Goal: Task Accomplishment & Management: Manage account settings

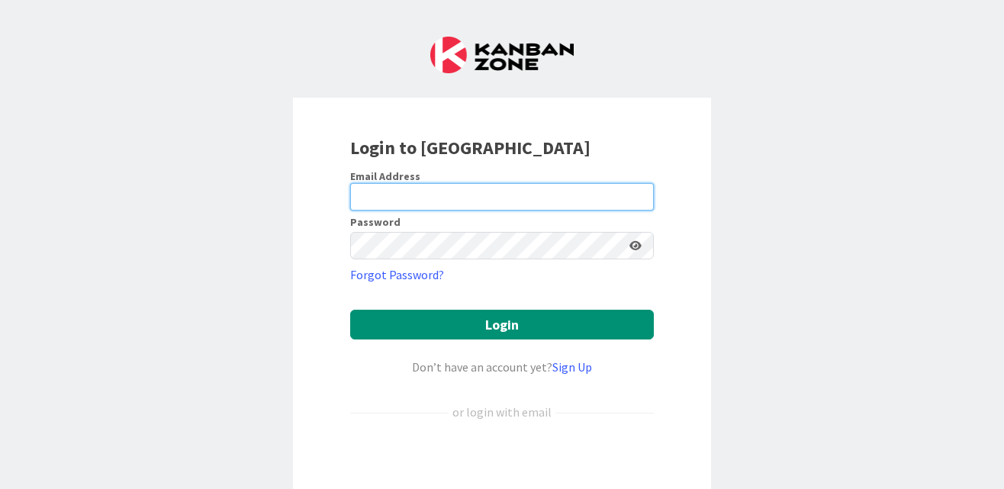
click at [376, 199] on input "email" at bounding box center [502, 196] width 304 height 27
type input "[PERSON_NAME][EMAIL_ADDRESS][DOMAIN_NAME]"
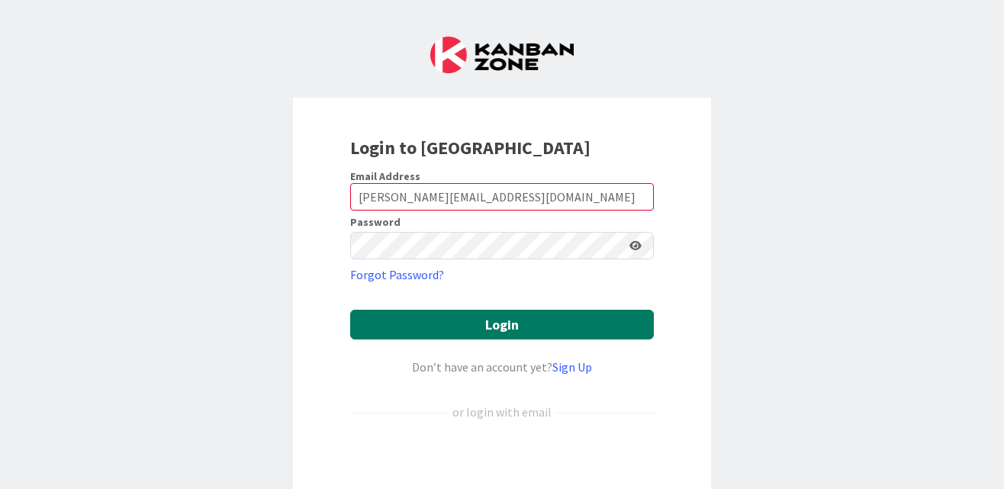
click at [529, 325] on button "Login" at bounding box center [502, 325] width 304 height 30
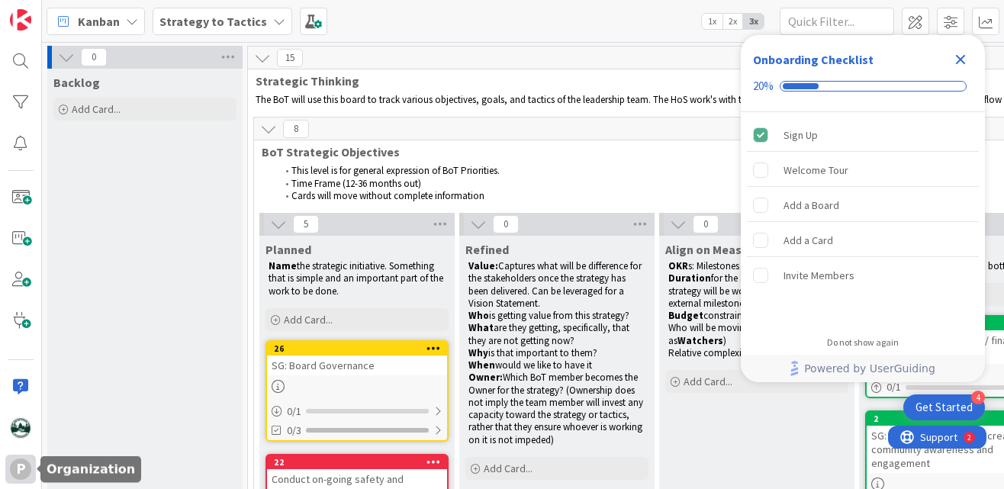
click at [20, 462] on div "P" at bounding box center [20, 469] width 21 height 21
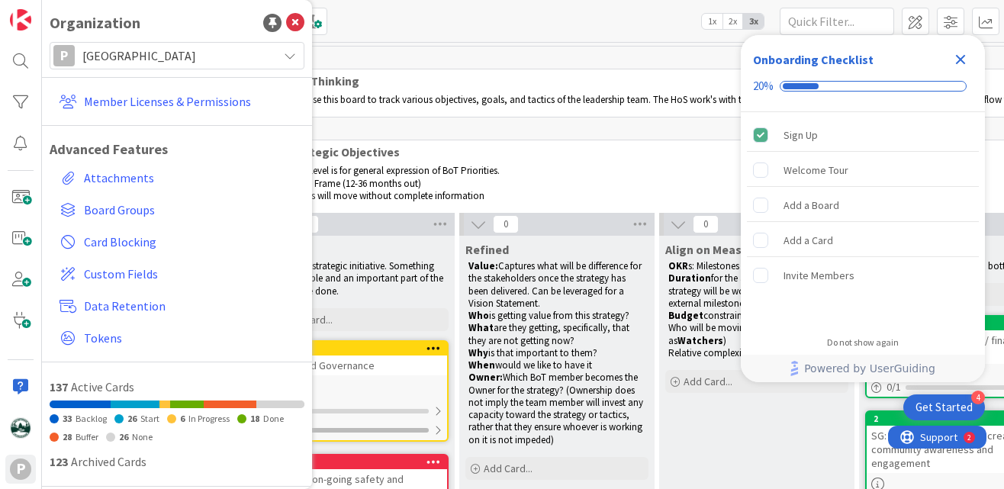
click at [148, 50] on span "[GEOGRAPHIC_DATA]" at bounding box center [176, 55] width 188 height 21
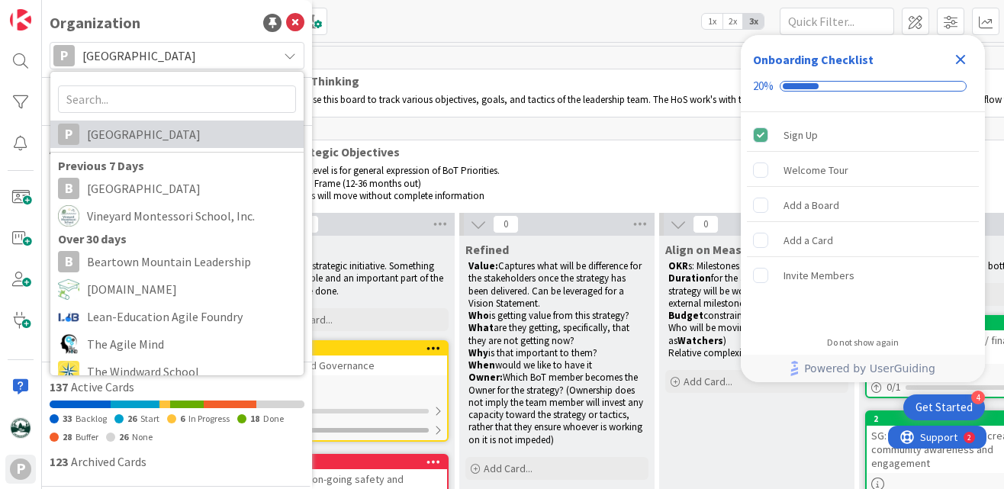
click at [143, 127] on span "[GEOGRAPHIC_DATA]" at bounding box center [191, 134] width 209 height 23
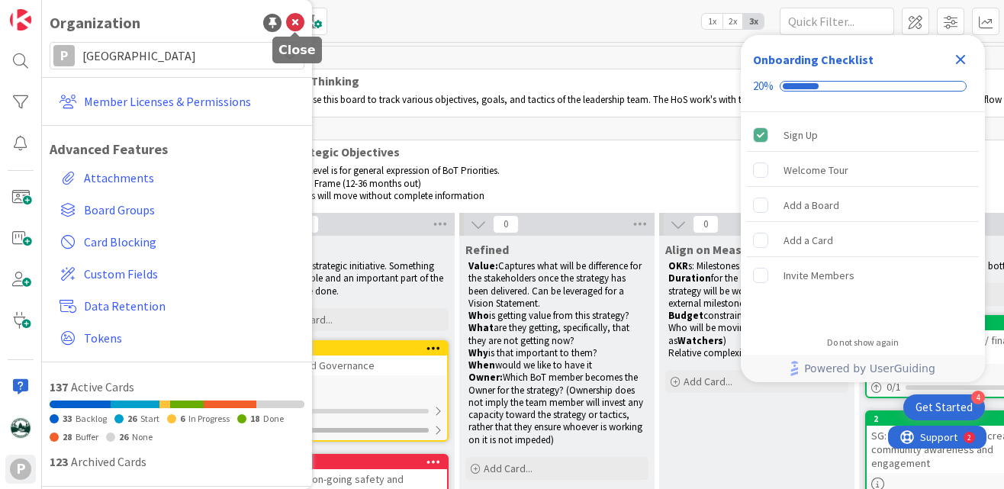
click at [294, 22] on icon at bounding box center [295, 23] width 18 height 18
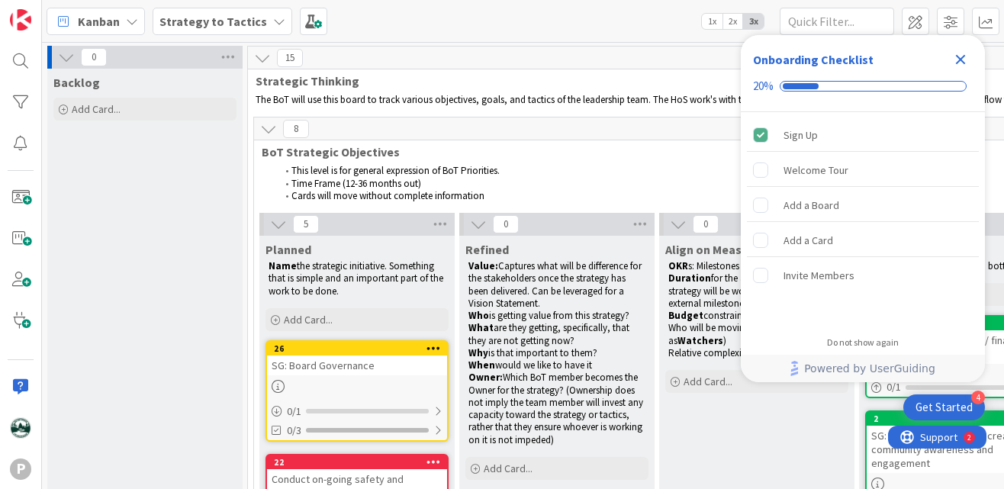
click at [960, 57] on icon "Close Checklist" at bounding box center [961, 59] width 18 height 18
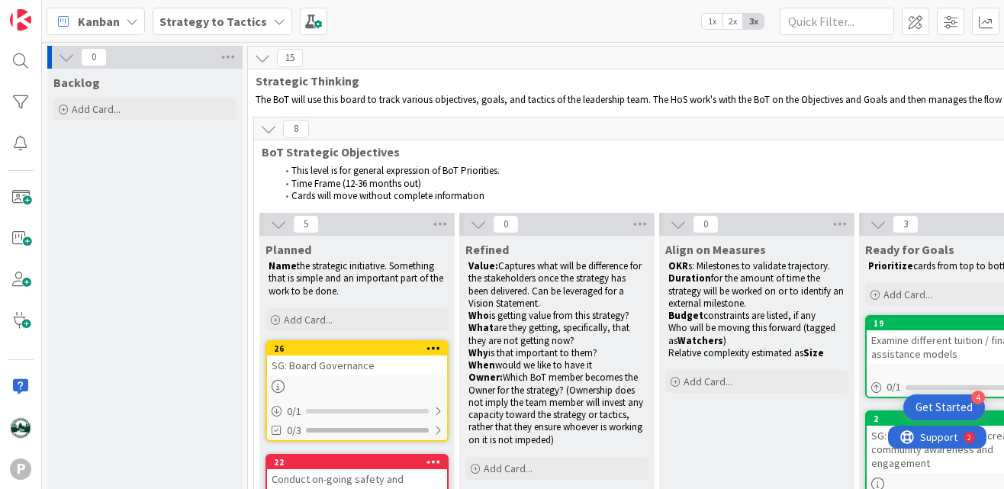
click at [239, 21] on b "Strategy to Tactics" at bounding box center [213, 21] width 108 height 15
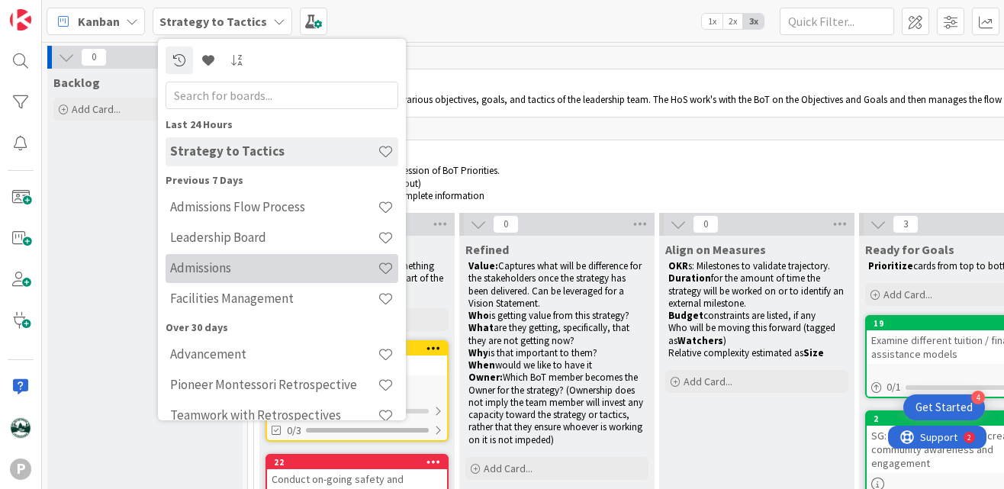
click at [214, 269] on h4 "Admissions" at bounding box center [274, 267] width 208 height 15
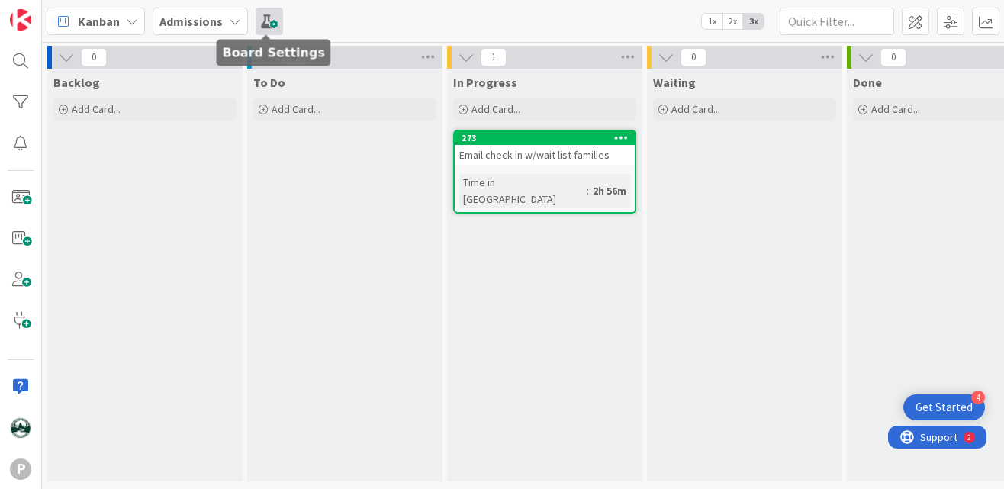
click at [264, 21] on span at bounding box center [269, 21] width 27 height 27
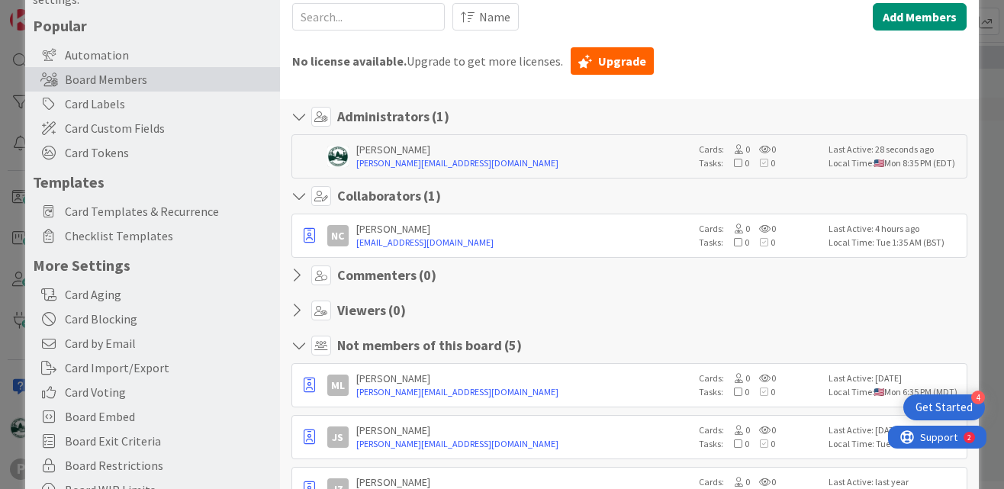
scroll to position [88, 0]
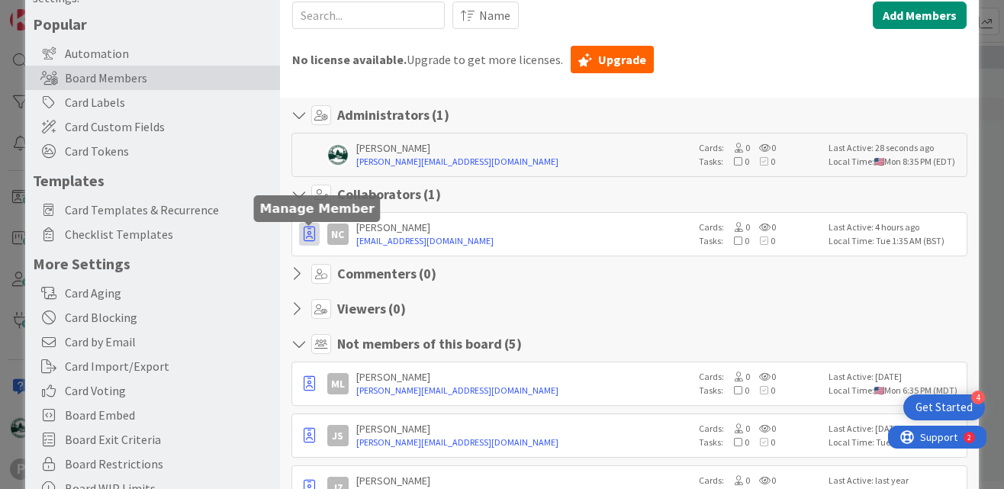
click at [312, 236] on icon "button" at bounding box center [309, 234] width 11 height 15
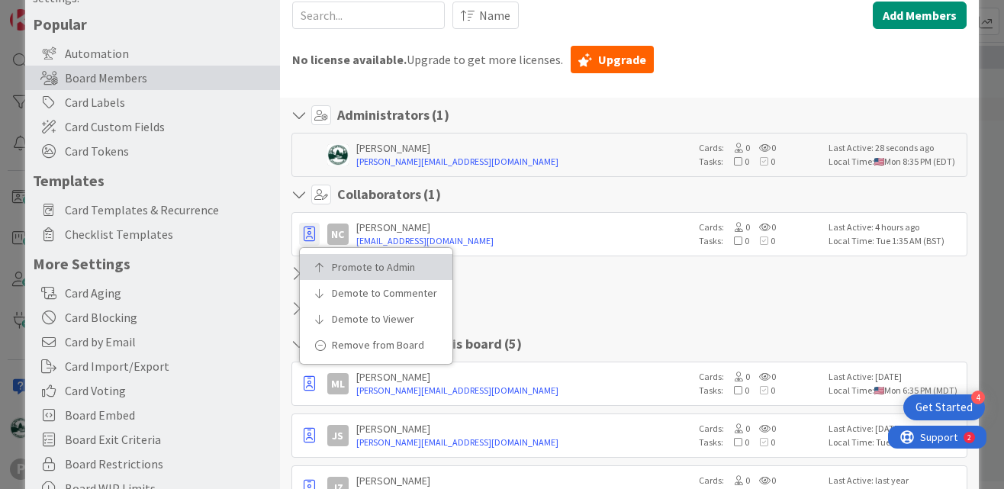
click at [348, 275] on link "Promote to Admin" at bounding box center [376, 267] width 153 height 26
